Goal: Task Accomplishment & Management: Manage account settings

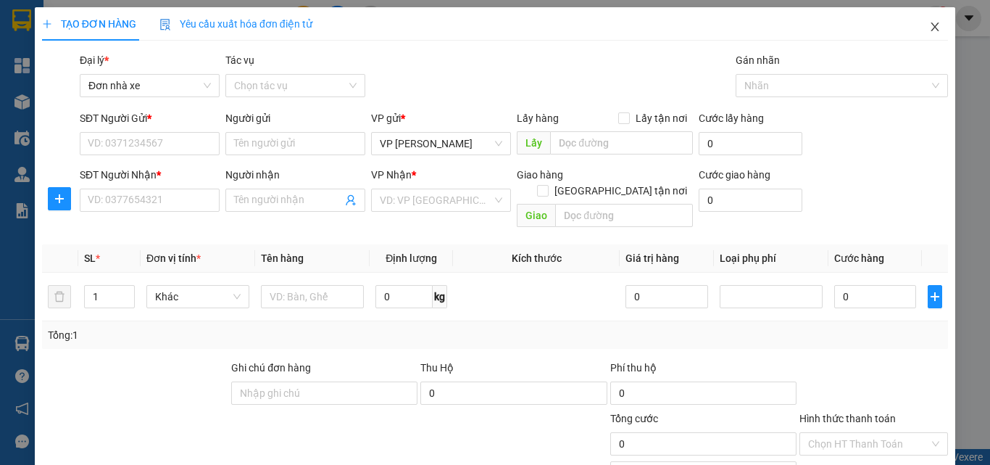
click at [929, 27] on icon "close" at bounding box center [935, 27] width 12 height 12
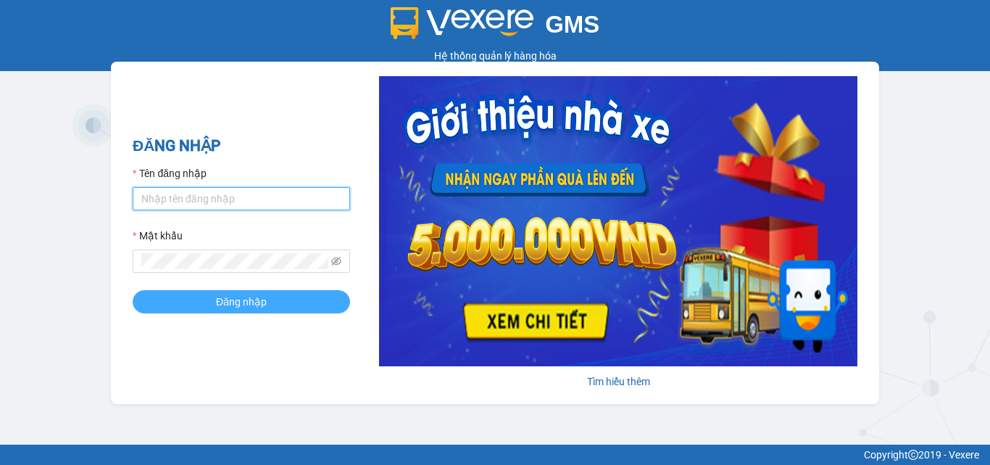
type input "vcc.vinhquang"
click at [294, 297] on button "Đăng nhập" at bounding box center [242, 301] width 218 height 23
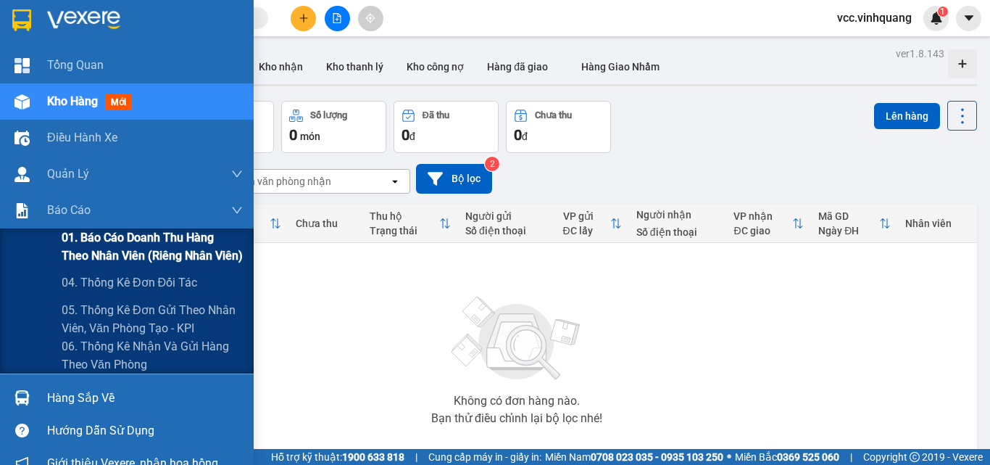
click at [148, 241] on span "01. Báo cáo doanh thu hàng theo nhân viên (riêng nhân viên)" at bounding box center [152, 246] width 181 height 36
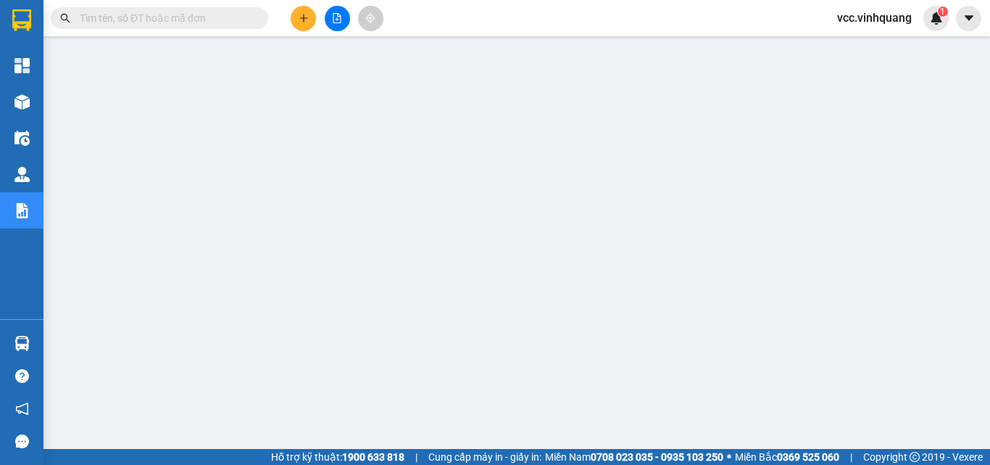
click at [204, 20] on input "text" at bounding box center [165, 18] width 171 height 16
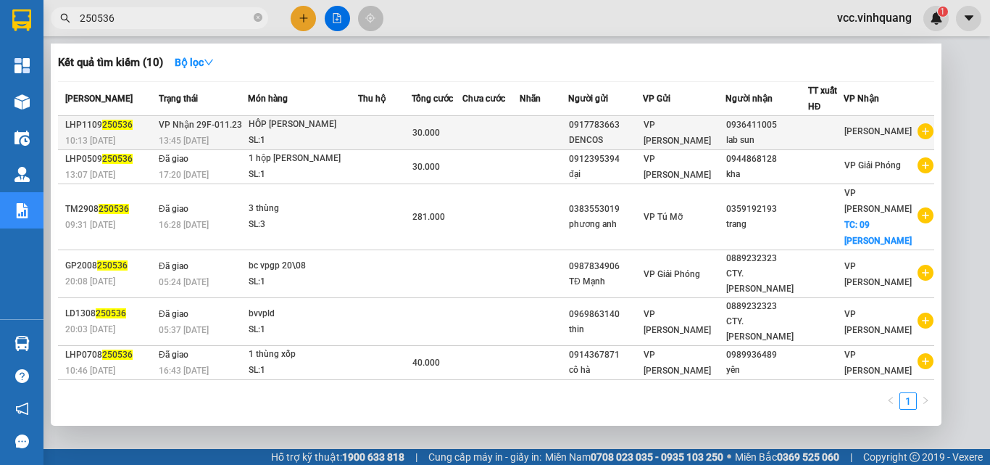
type input "250536"
click at [388, 129] on td at bounding box center [385, 133] width 54 height 34
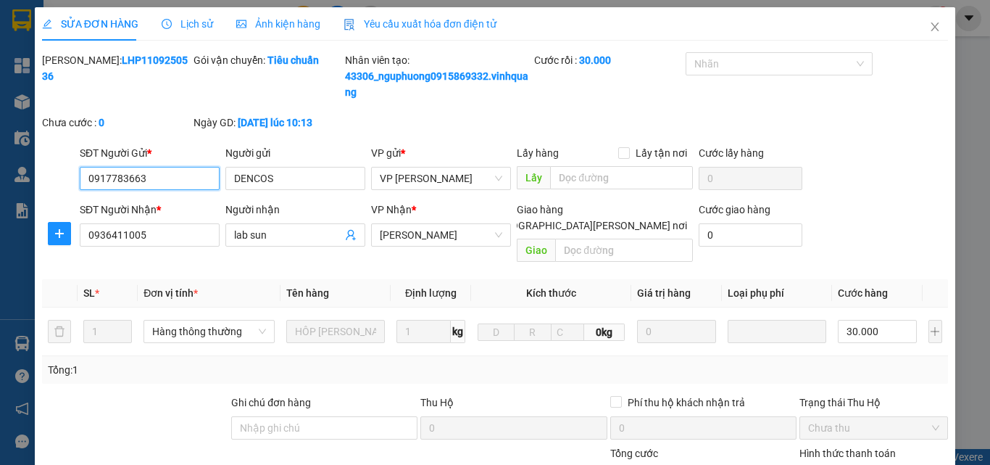
type input "0917783663"
type input "DENCOS"
type input "0936411005"
type input "lab sun"
type input "30.000"
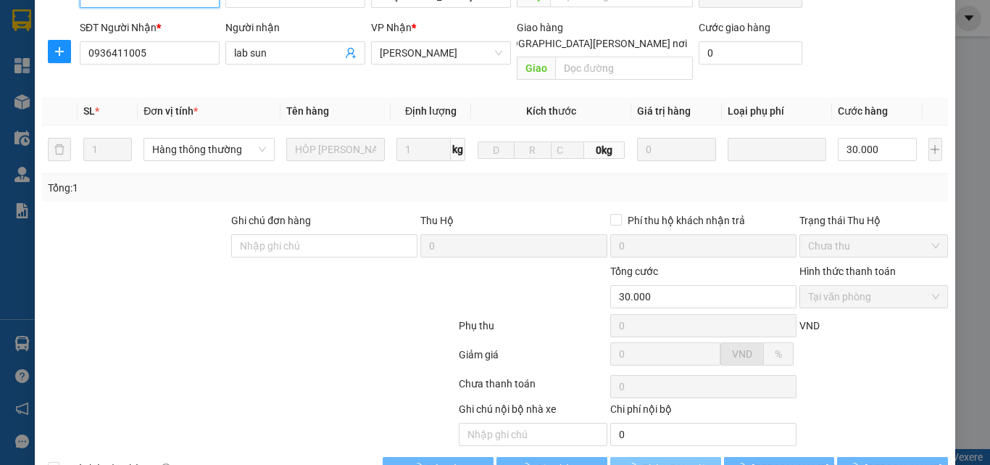
scroll to position [210, 0]
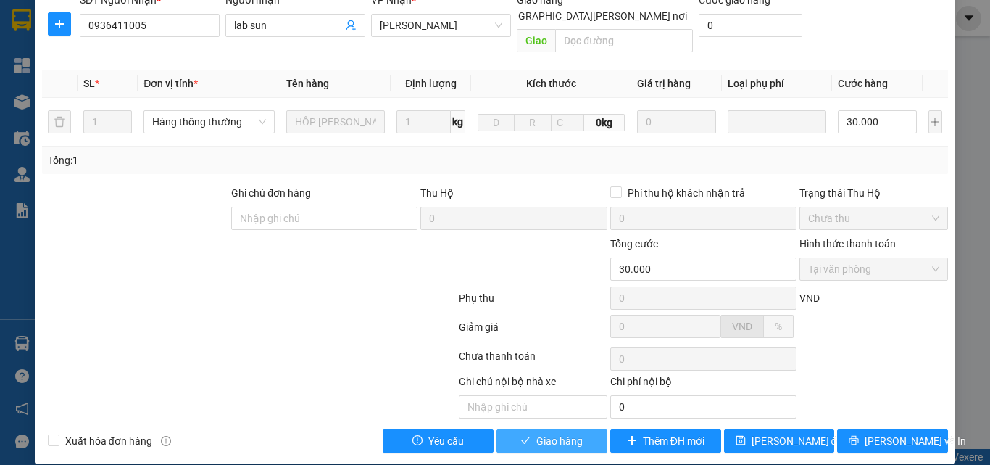
click at [539, 433] on span "Giao hàng" at bounding box center [560, 441] width 46 height 16
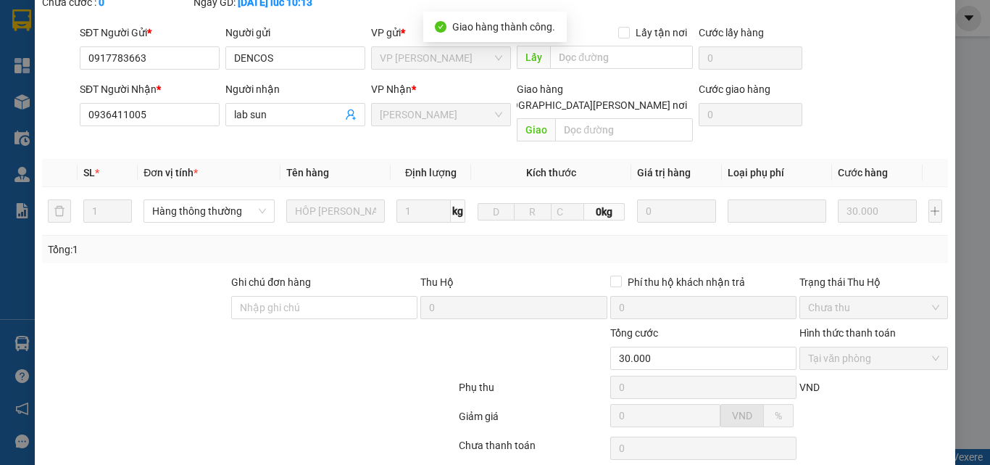
scroll to position [0, 0]
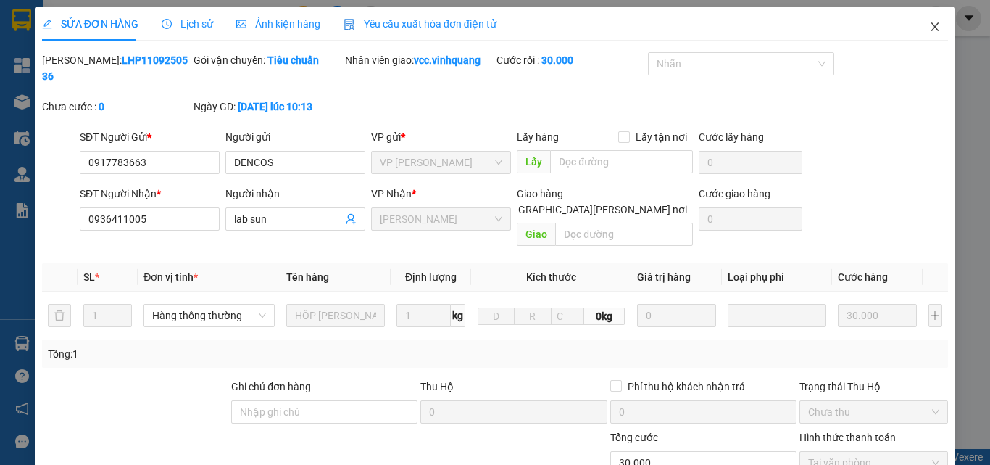
click at [929, 25] on icon "close" at bounding box center [935, 27] width 12 height 12
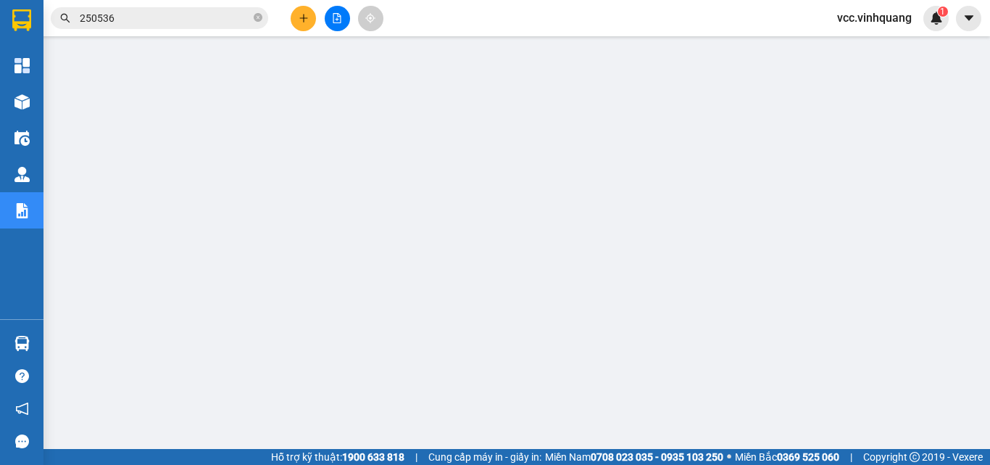
click at [226, 19] on input "250536" at bounding box center [165, 18] width 171 height 16
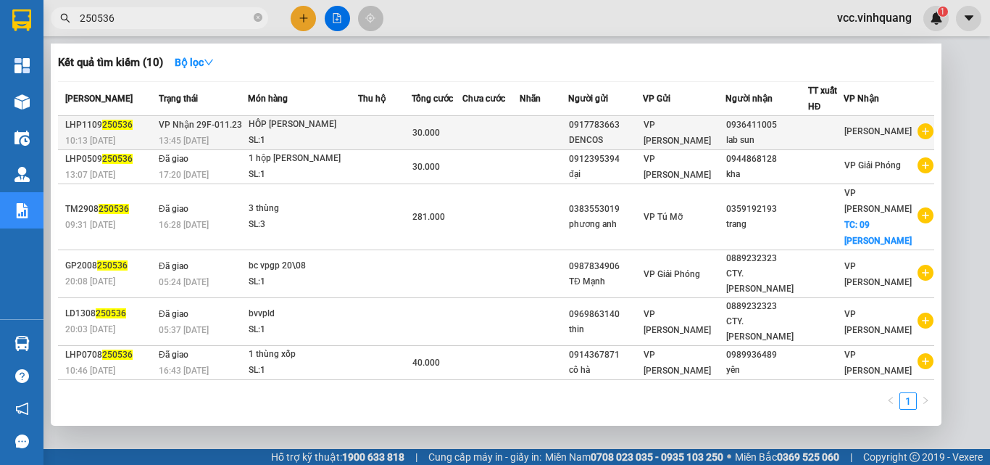
click at [396, 133] on td at bounding box center [385, 133] width 54 height 34
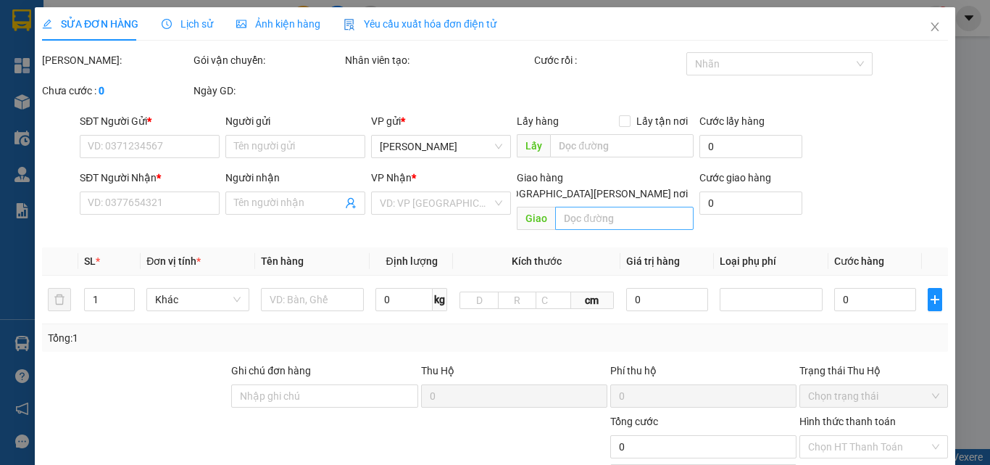
type input "0917783663"
type input "DENCOS"
type input "0936411005"
type input "lab sun"
type input "30.000"
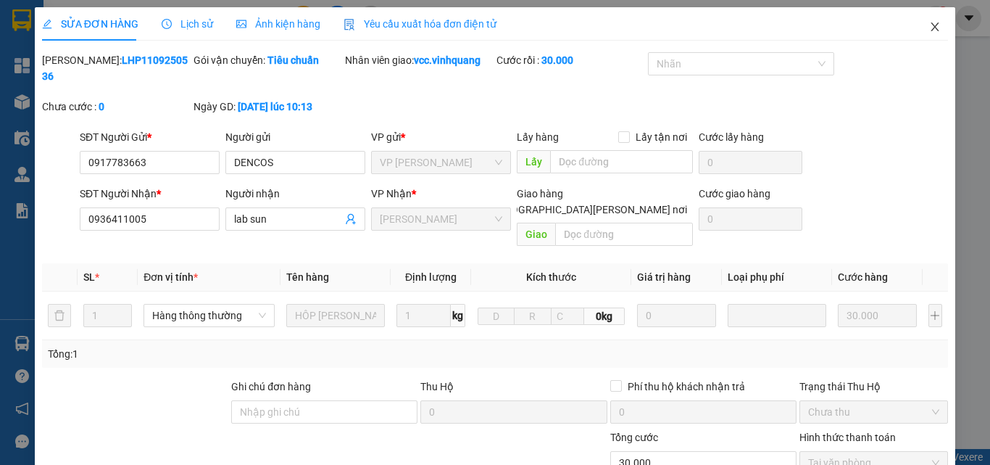
click at [929, 27] on icon "close" at bounding box center [935, 27] width 12 height 12
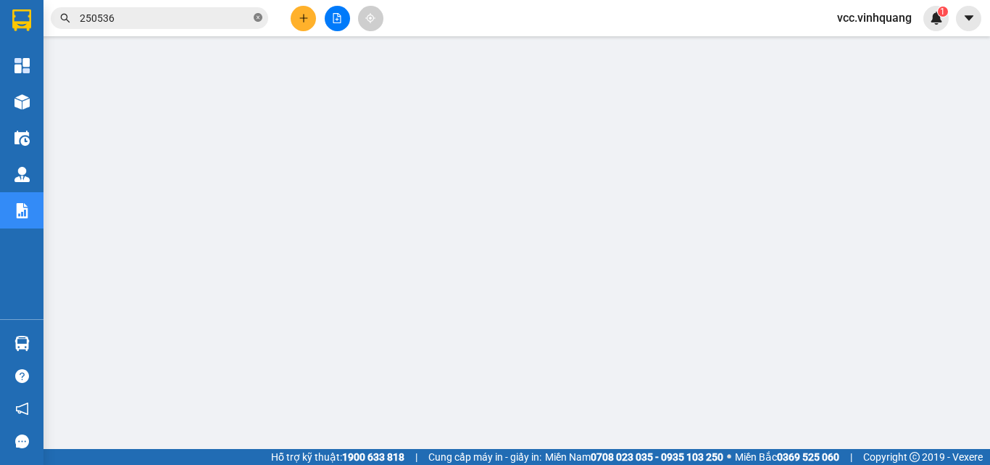
drag, startPoint x: 256, startPoint y: 19, endPoint x: 219, endPoint y: 19, distance: 37.0
click at [253, 19] on span "250536" at bounding box center [160, 18] width 218 height 22
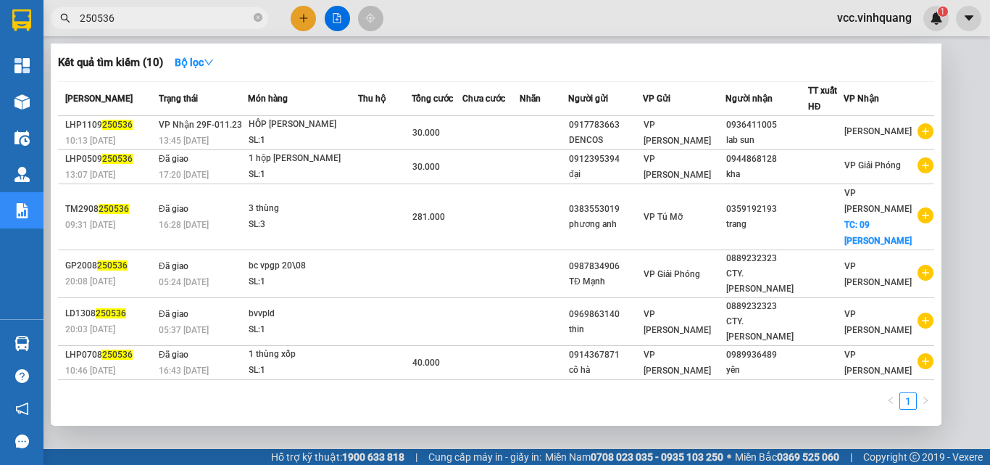
click at [196, 19] on input "250536" at bounding box center [165, 18] width 171 height 16
click at [257, 18] on icon "close-circle" at bounding box center [258, 17] width 9 height 9
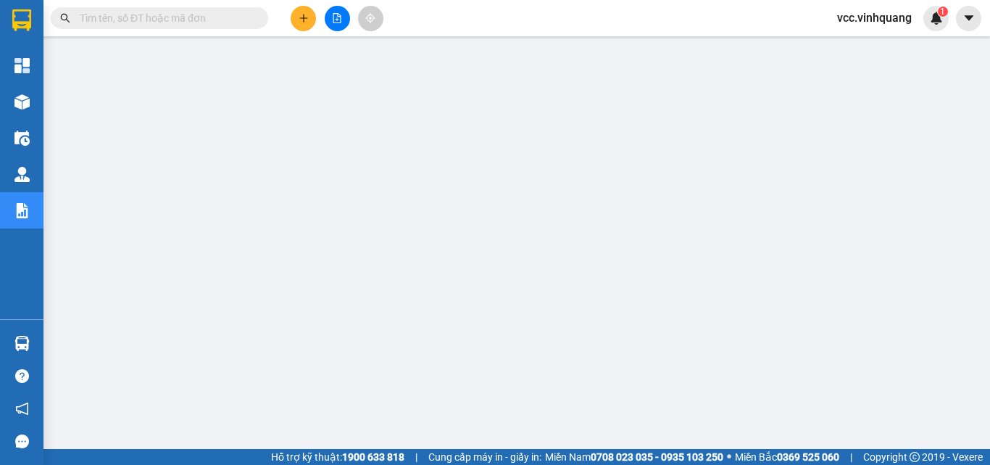
click at [216, 18] on input "text" at bounding box center [165, 18] width 171 height 16
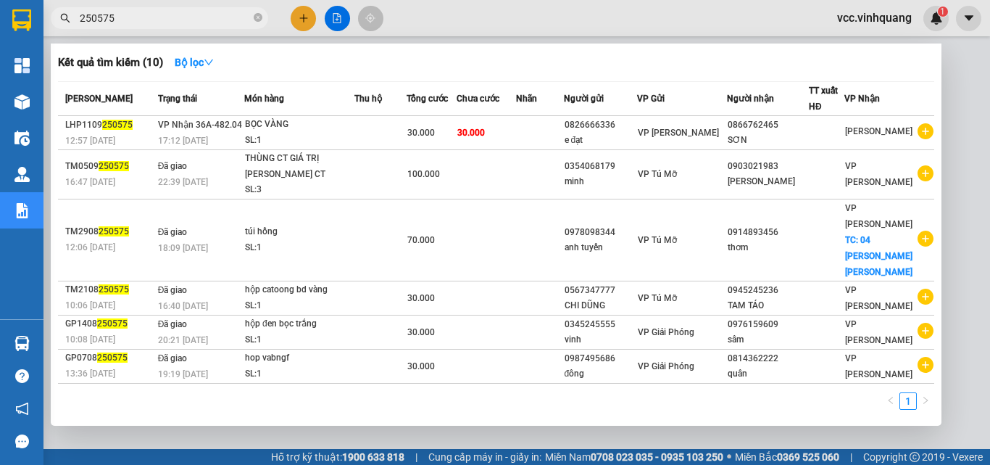
type input "250575"
click at [300, 19] on div at bounding box center [495, 232] width 990 height 465
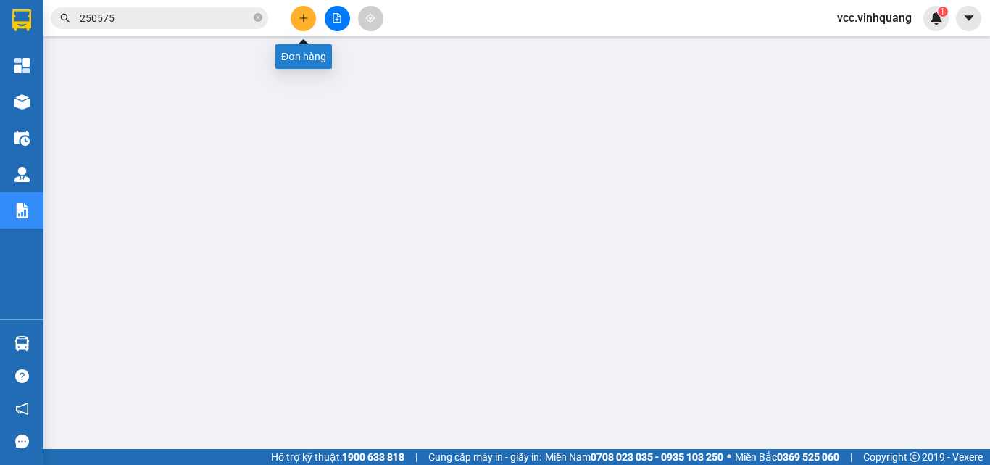
click at [303, 19] on icon "plus" at bounding box center [304, 18] width 10 height 10
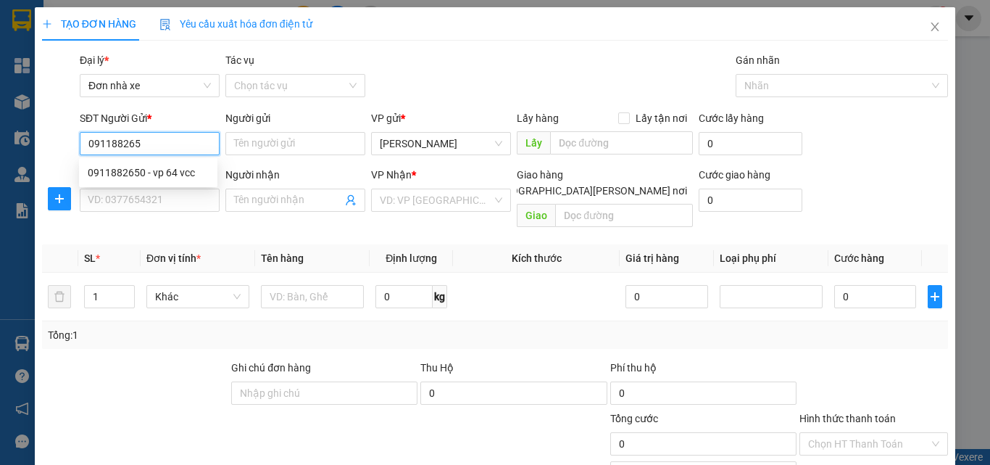
type input "0911882650"
click at [145, 171] on div "0911882650 - vp 64 vcc" at bounding box center [148, 173] width 121 height 16
type input "vp 64 vcc"
type input "0889232323"
type input "CTY. VĨNH QUANG"
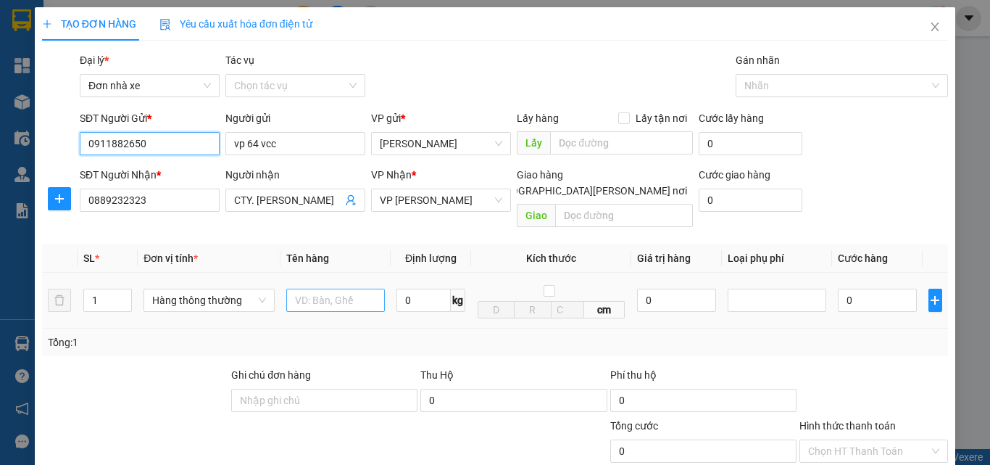
type input "0911882650"
click at [329, 289] on input "text" at bounding box center [335, 300] width 99 height 23
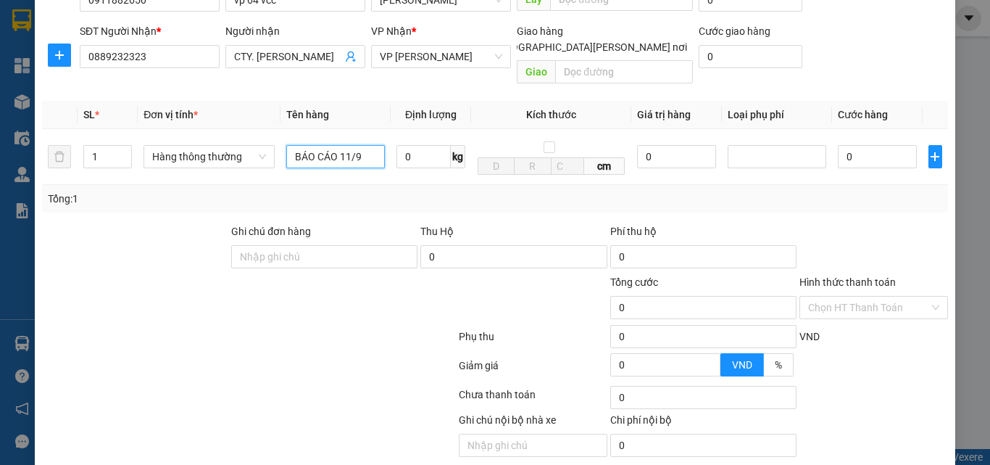
scroll to position [145, 0]
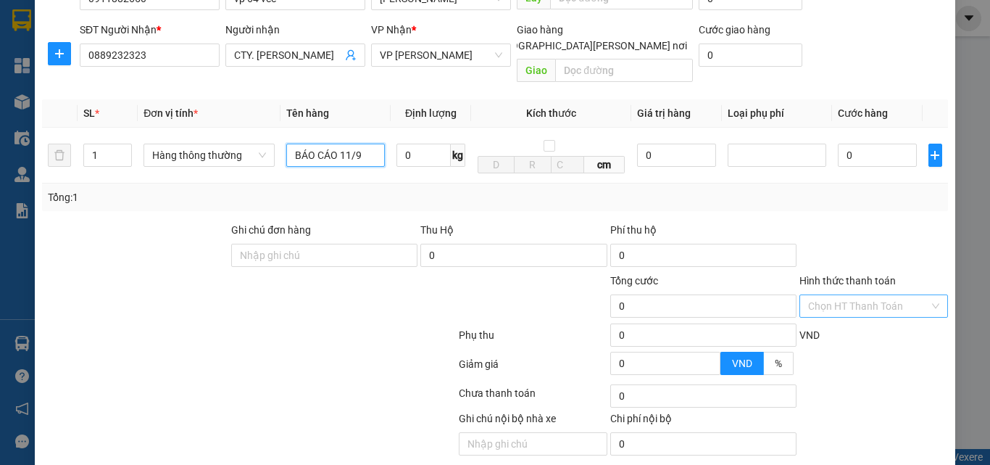
type input "BÁO CÁO 11/9"
click at [856, 295] on input "Hình thức thanh toán" at bounding box center [868, 306] width 121 height 22
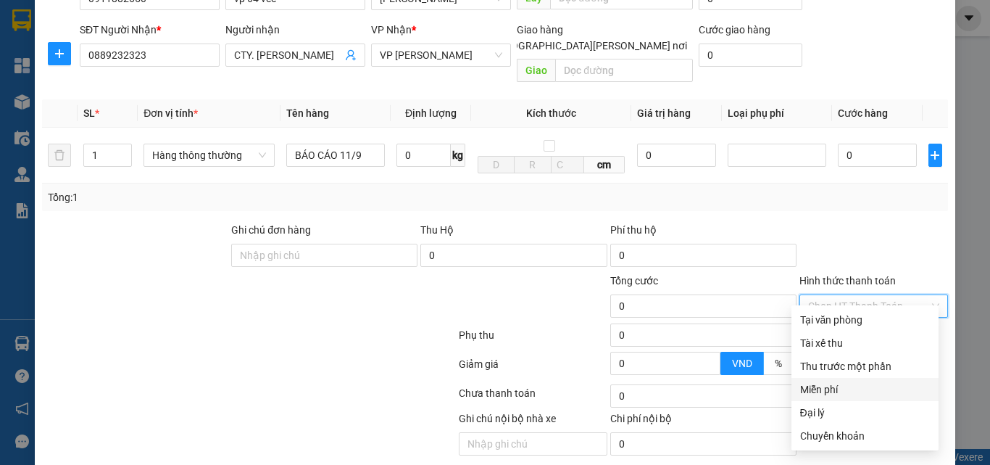
click at [848, 392] on div "Miễn phí" at bounding box center [865, 389] width 130 height 16
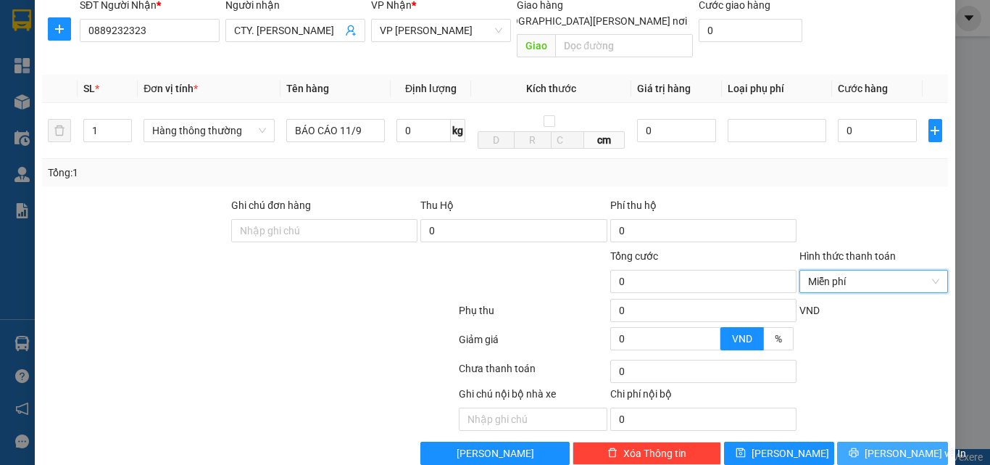
scroll to position [183, 0]
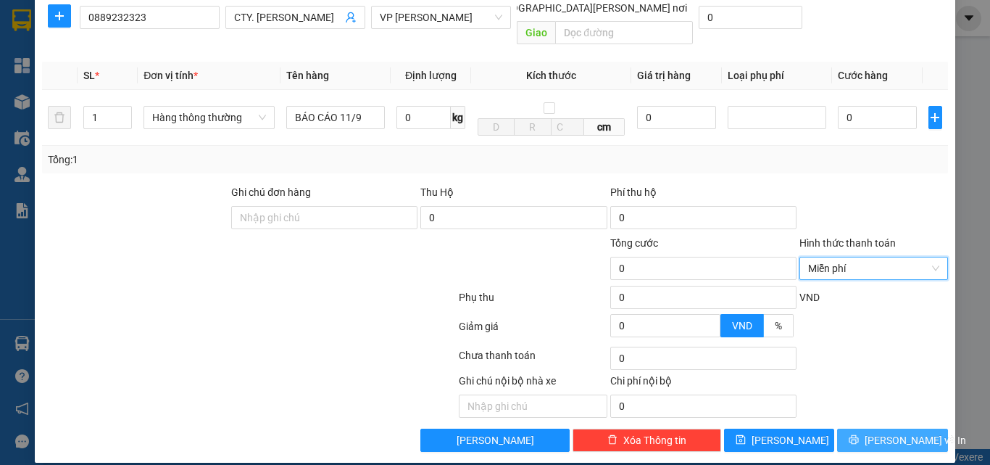
click at [884, 432] on span "[PERSON_NAME] và In" at bounding box center [916, 440] width 102 height 16
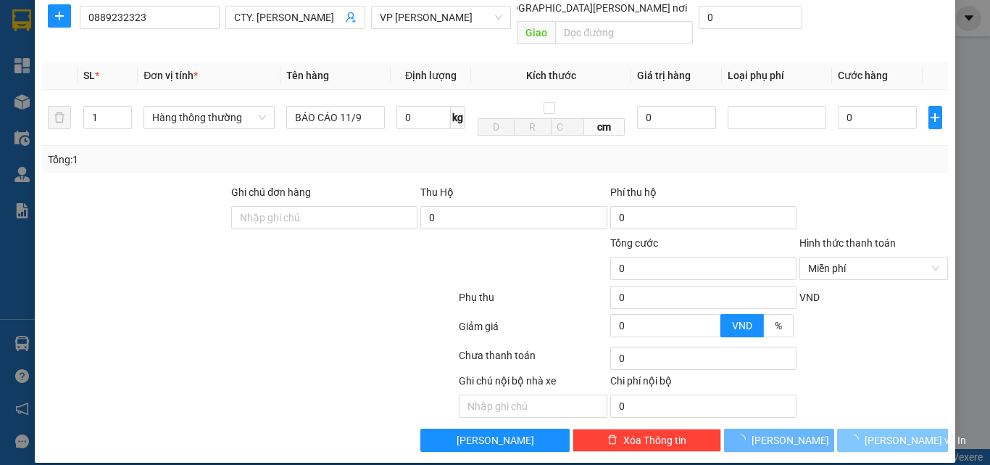
click at [884, 432] on span "[PERSON_NAME] và In" at bounding box center [916, 440] width 102 height 16
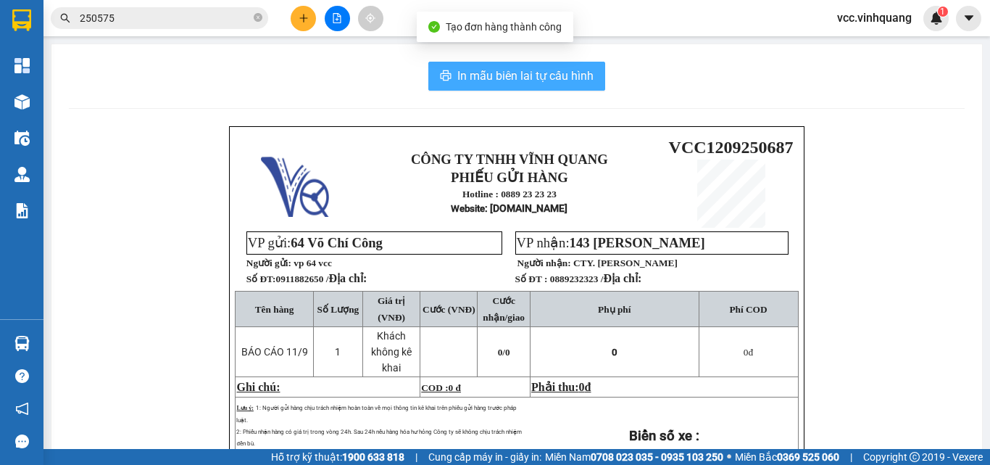
click at [531, 72] on span "In mẫu biên lai tự cấu hình" at bounding box center [525, 76] width 136 height 18
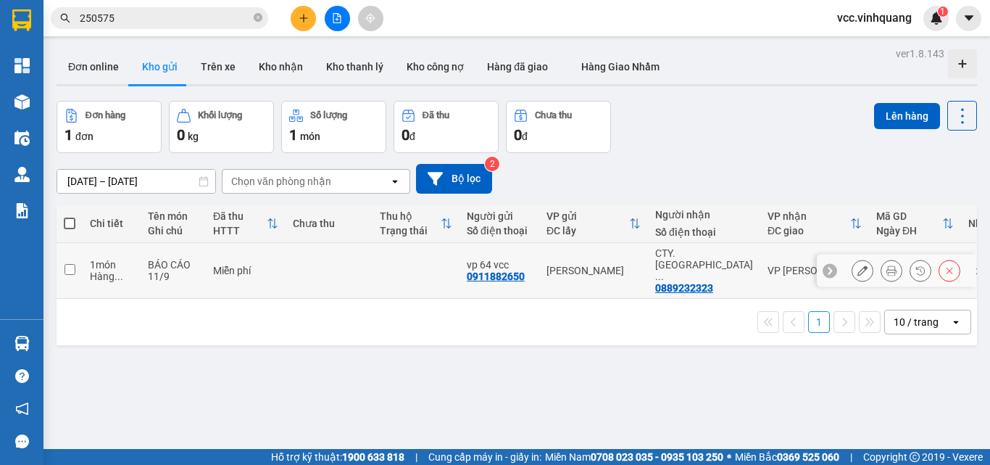
click at [71, 264] on input "checkbox" at bounding box center [70, 269] width 11 height 11
checkbox input "true"
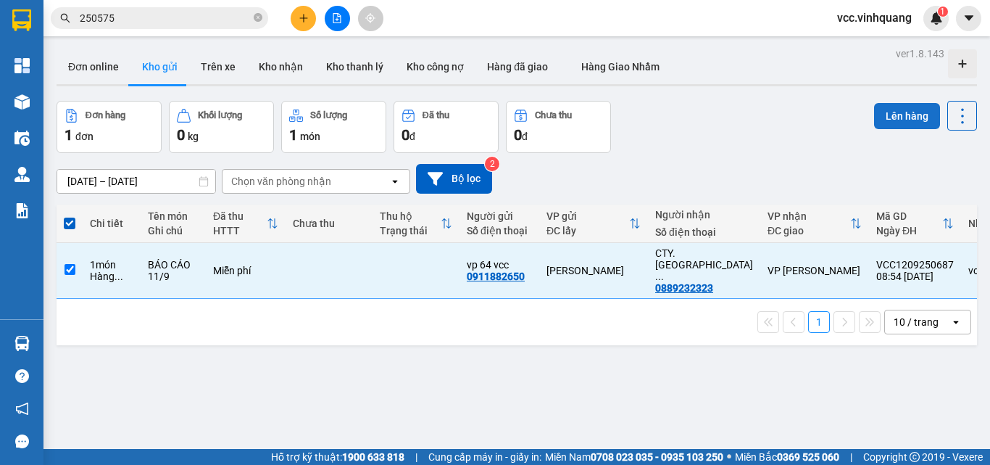
click at [893, 115] on button "Lên hàng" at bounding box center [907, 116] width 66 height 26
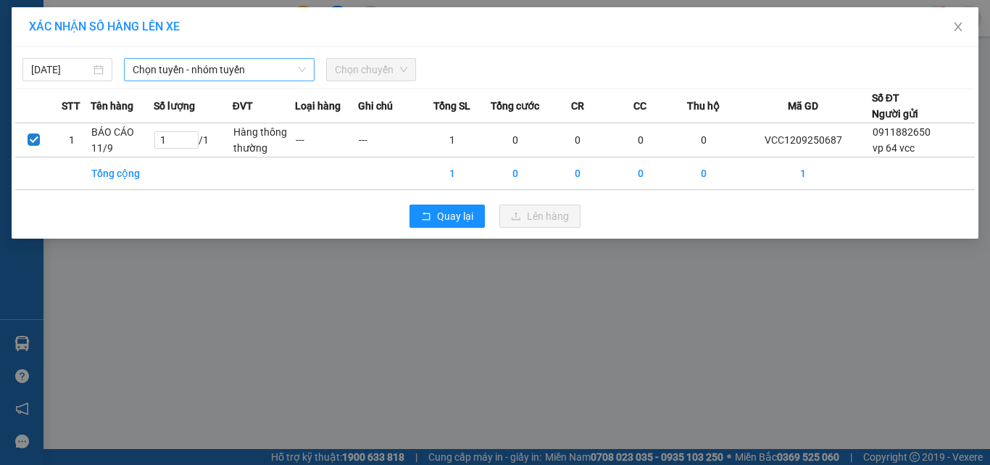
click at [198, 66] on span "Chọn tuyến - nhóm tuyến" at bounding box center [219, 70] width 173 height 22
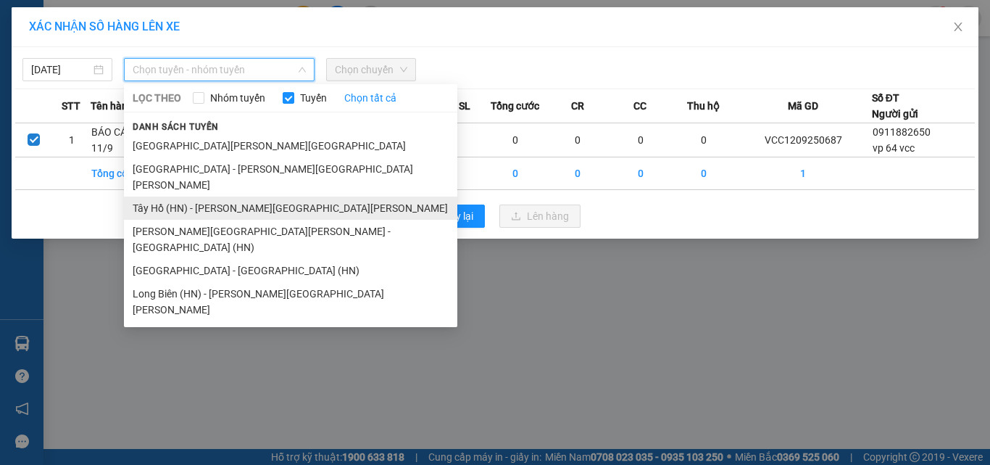
click at [216, 196] on li "Tây Hồ (HN) - Thanh Hóa" at bounding box center [291, 207] width 334 height 23
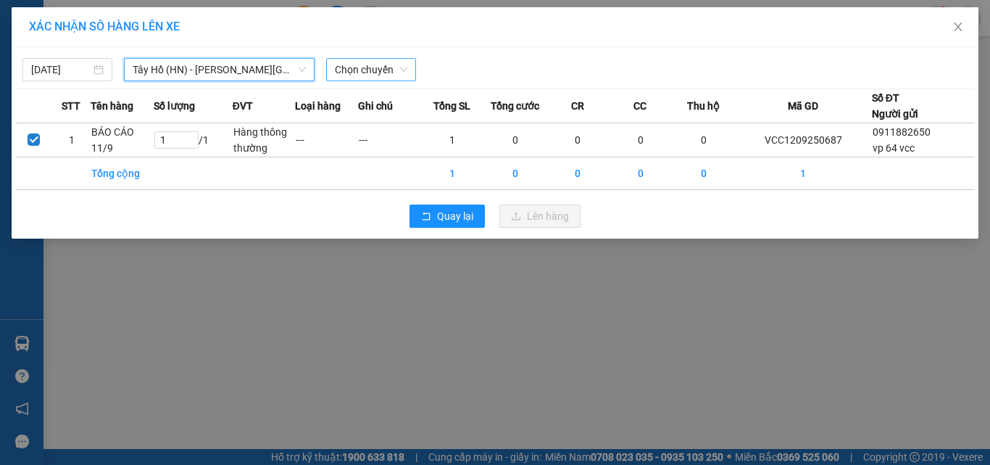
click at [368, 62] on span "Chọn chuyến" at bounding box center [371, 70] width 73 height 22
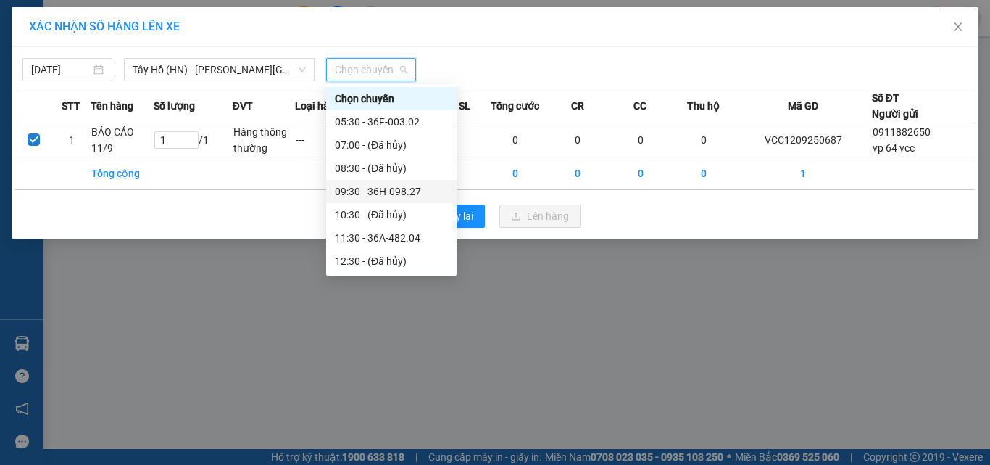
click at [408, 191] on div "09:30 - 36H-098.27" at bounding box center [391, 191] width 113 height 16
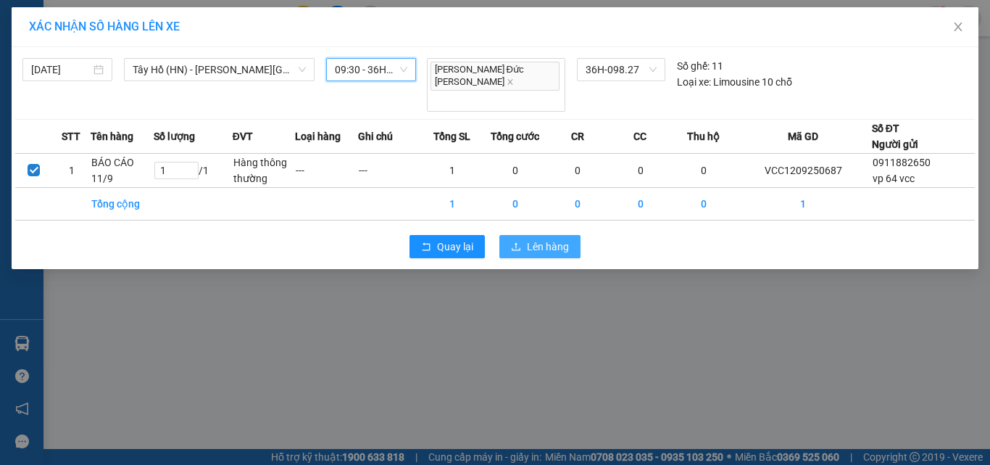
click at [551, 239] on span "Lên hàng" at bounding box center [548, 247] width 42 height 16
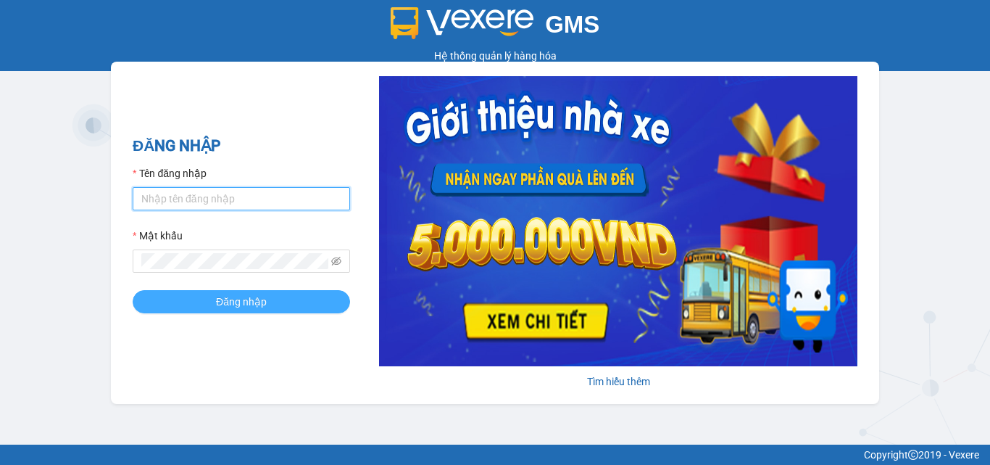
type input "vcc.vinhquang"
click at [287, 297] on button "Đăng nhập" at bounding box center [242, 301] width 218 height 23
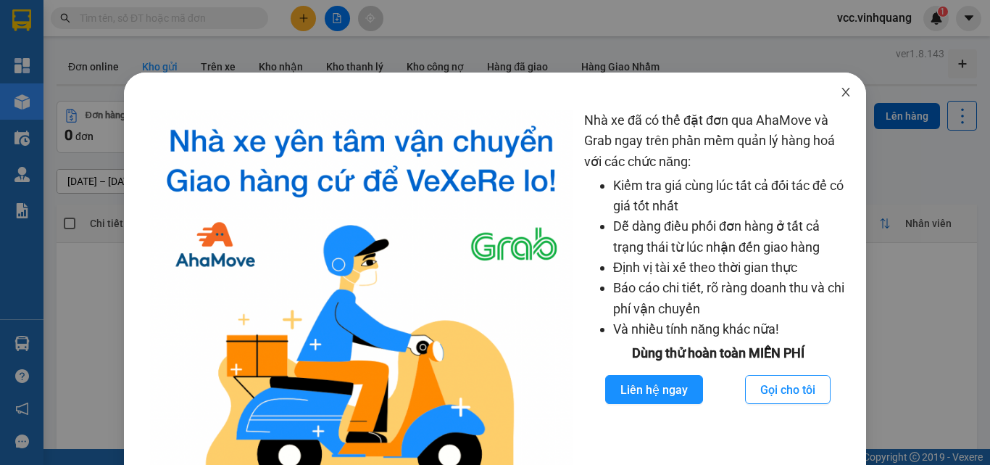
click at [842, 91] on icon "close" at bounding box center [846, 92] width 8 height 9
